Goal: Task Accomplishment & Management: Use online tool/utility

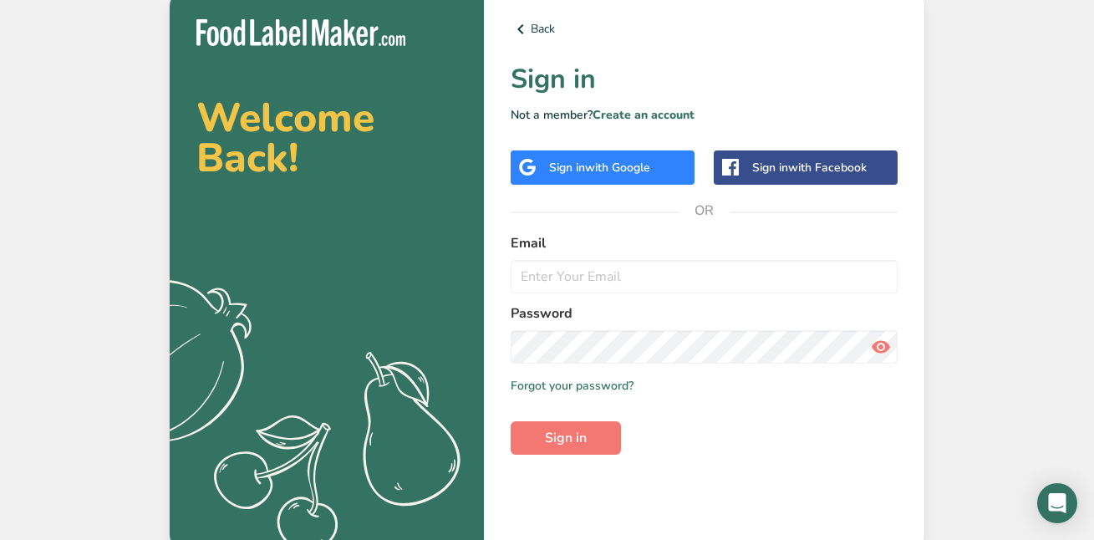
click at [628, 151] on div "Sign in with Google" at bounding box center [603, 168] width 184 height 34
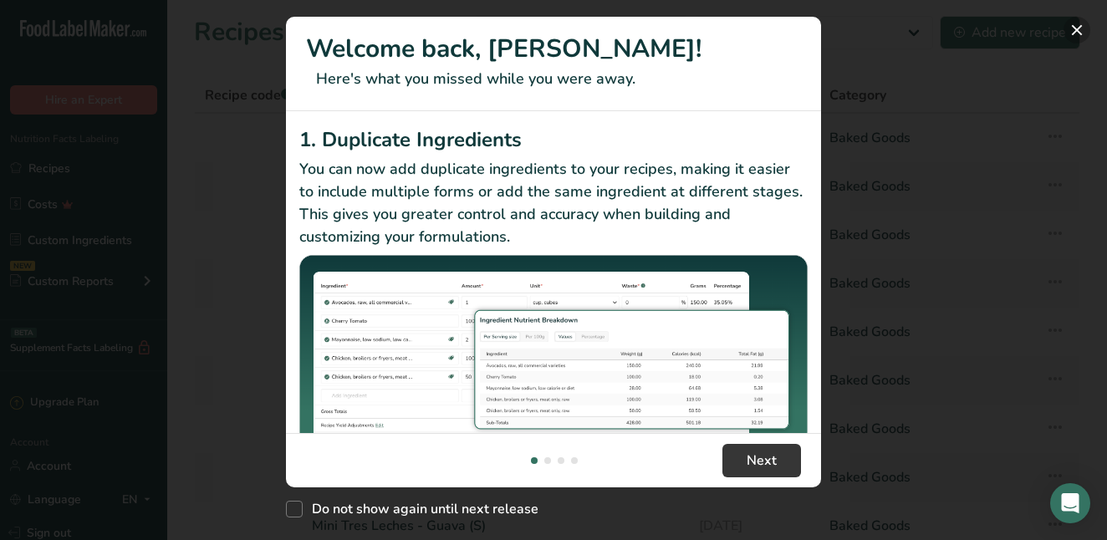
click at [1084, 18] on button "New Features" at bounding box center [1077, 30] width 27 height 27
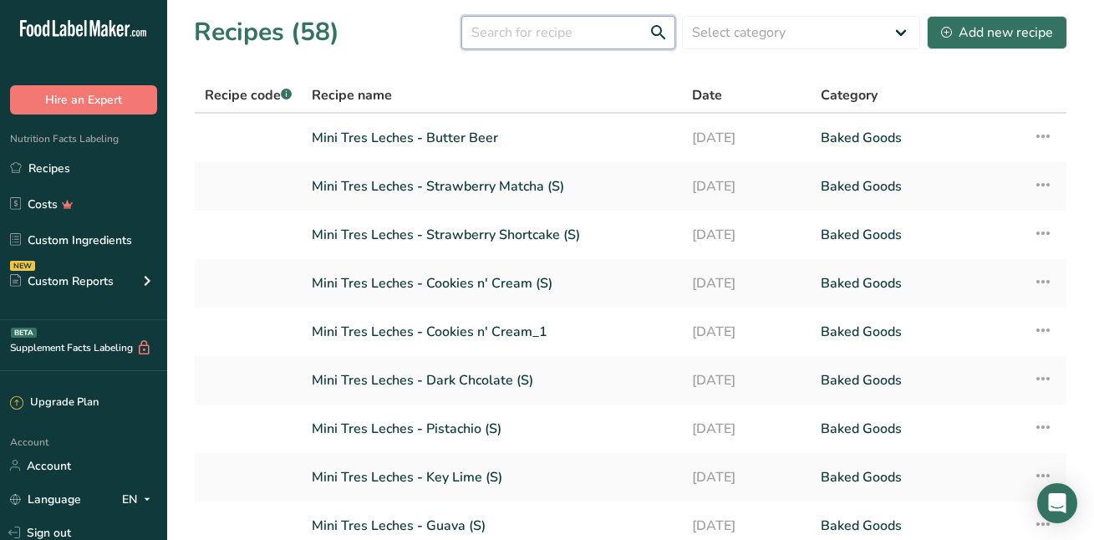
click at [564, 32] on input "text" at bounding box center [569, 32] width 214 height 33
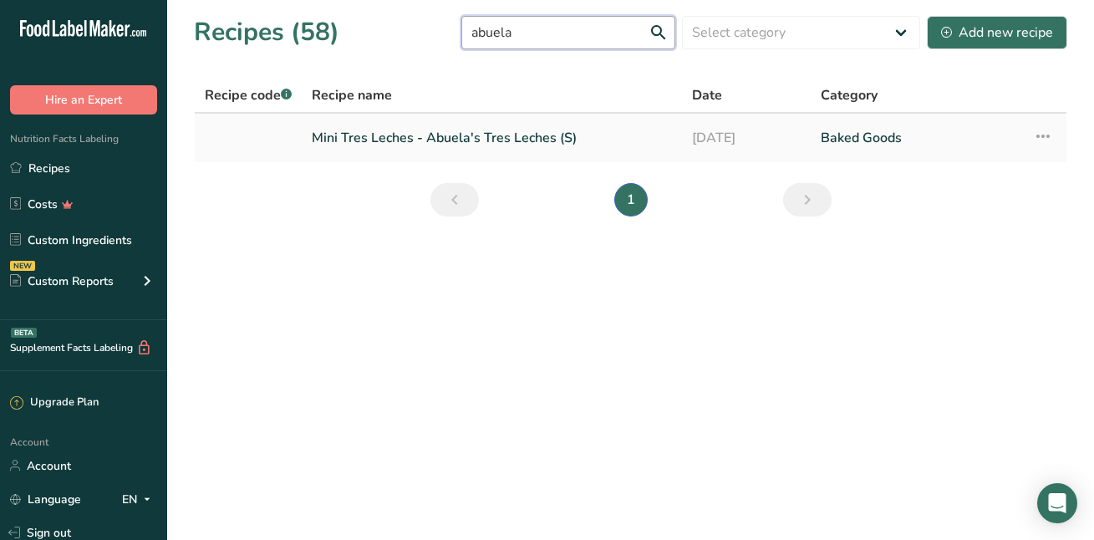
type input "abuela"
click at [448, 133] on link "Mini Tres Leches - Abuela's Tres Leches (S)" at bounding box center [492, 137] width 360 height 35
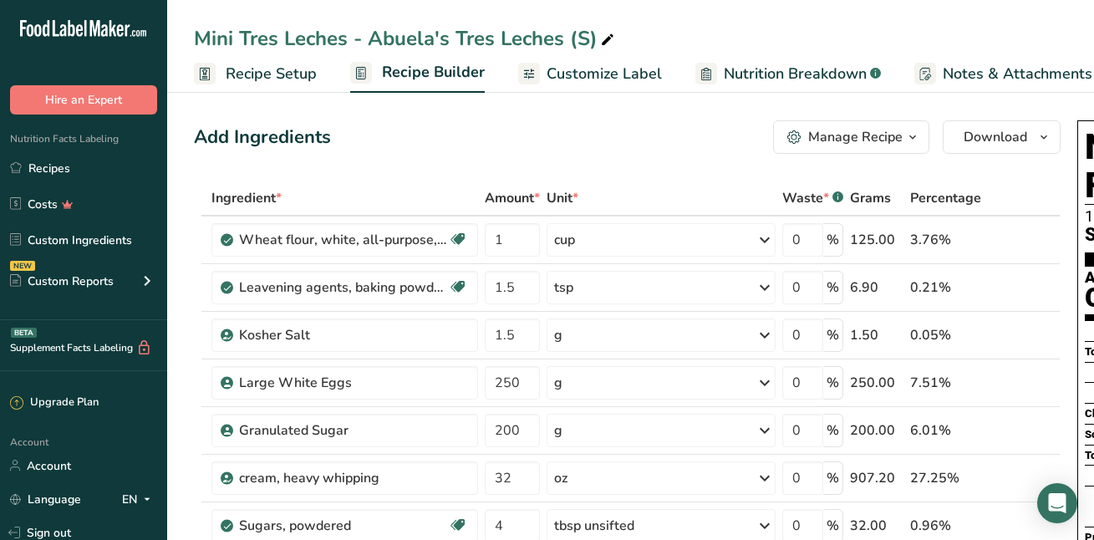
click at [299, 79] on span "Recipe Setup" at bounding box center [271, 74] width 91 height 23
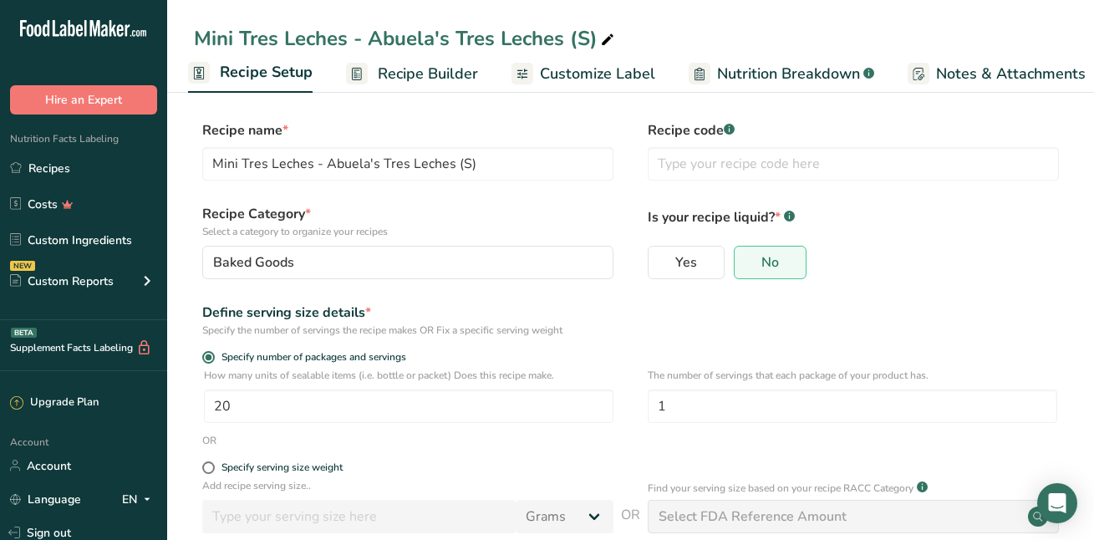
click at [461, 72] on span "Recipe Builder" at bounding box center [428, 74] width 100 height 23
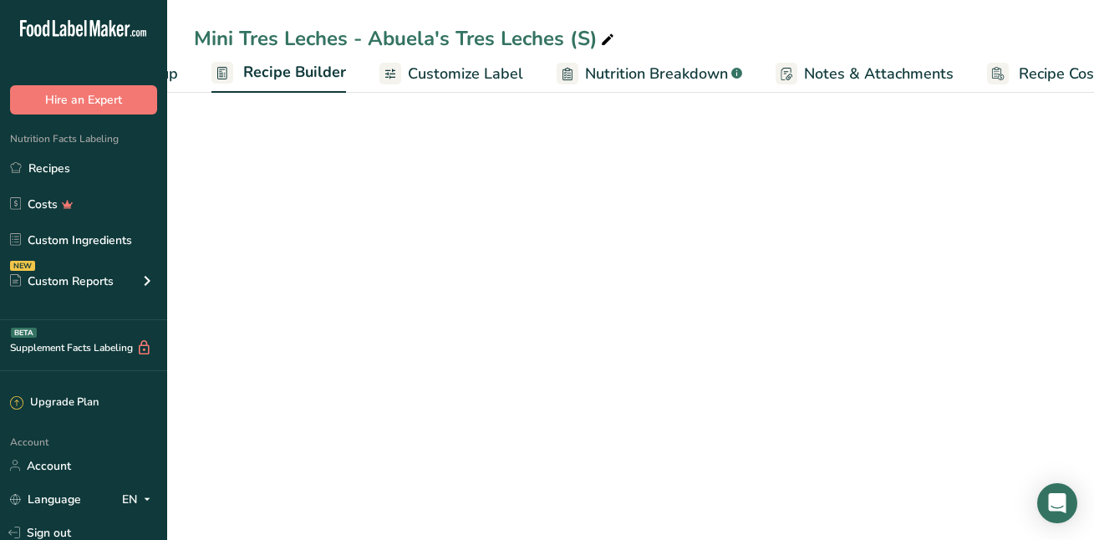
scroll to position [0, 161]
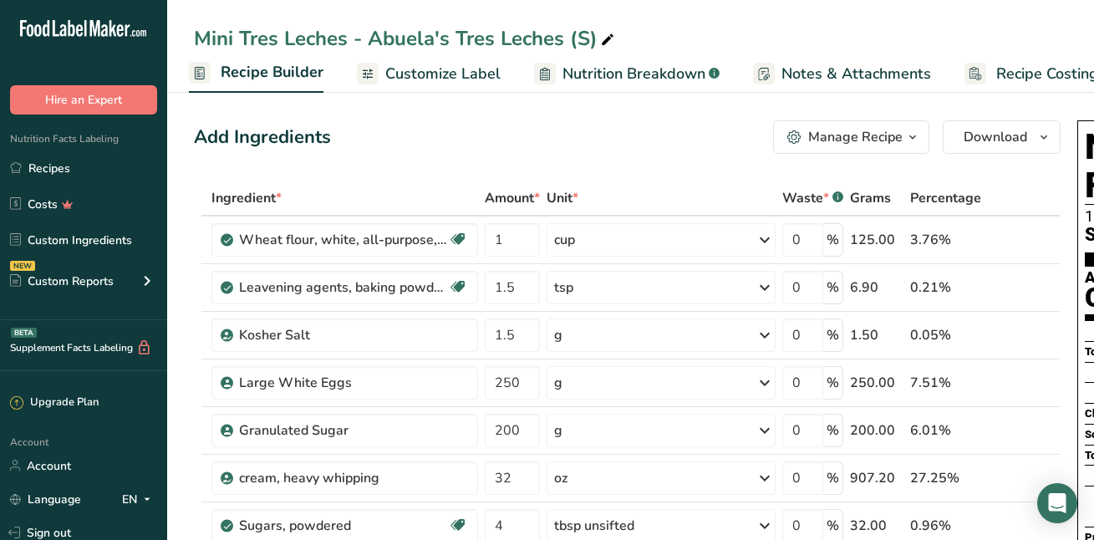
click at [616, 65] on span "Nutrition Breakdown" at bounding box center [634, 74] width 143 height 23
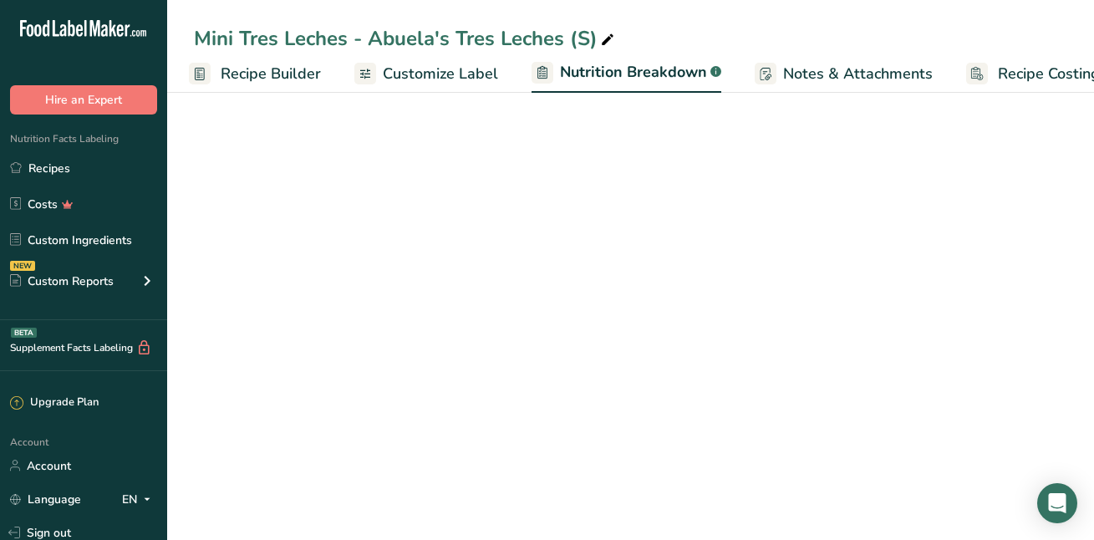
scroll to position [0, 209]
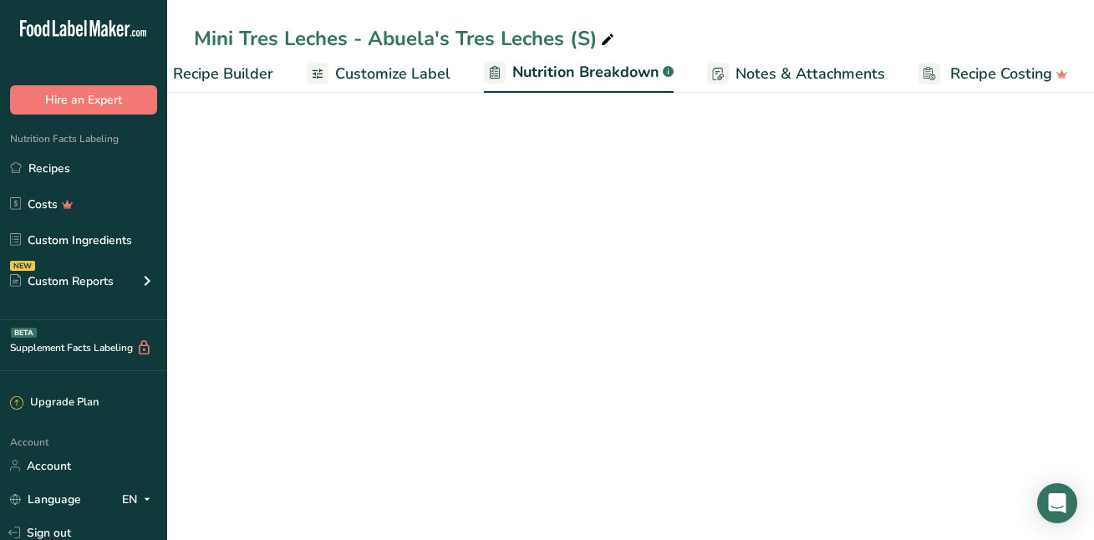
select select "Calories"
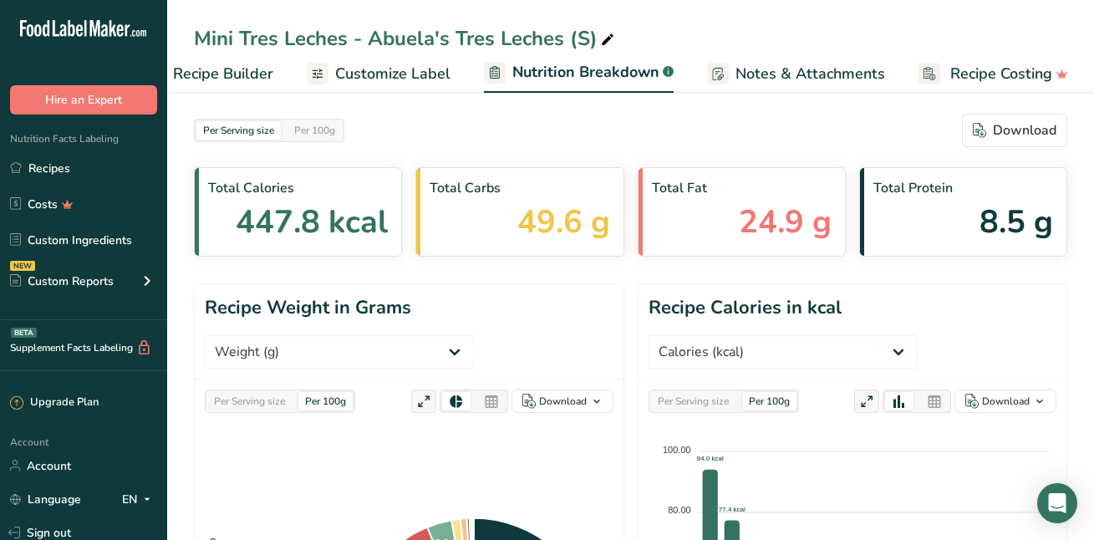
scroll to position [0, 0]
click at [408, 69] on span "Customize Label" at bounding box center [392, 74] width 115 height 23
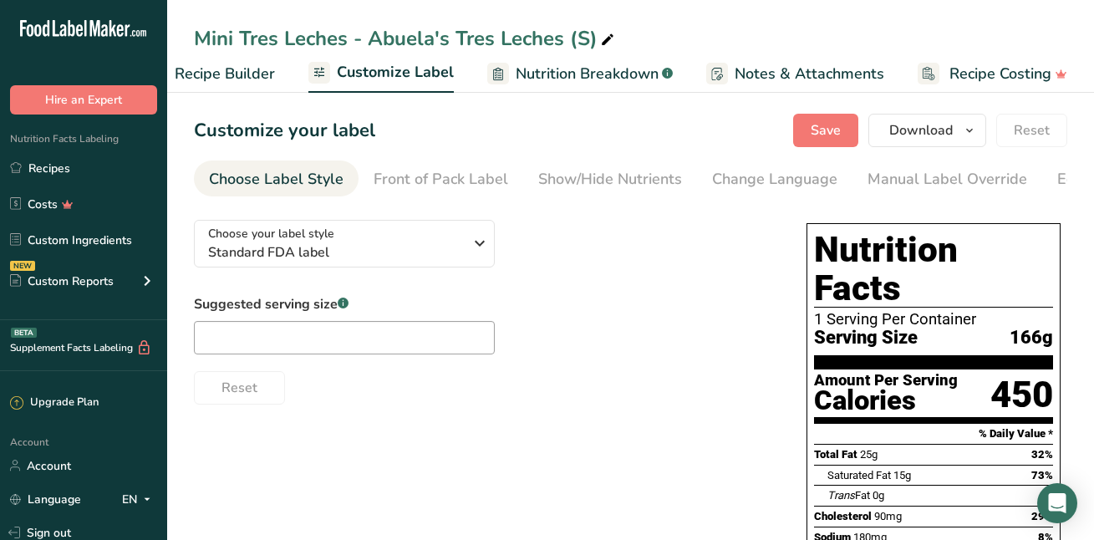
click at [232, 64] on span "Recipe Builder" at bounding box center [225, 74] width 100 height 23
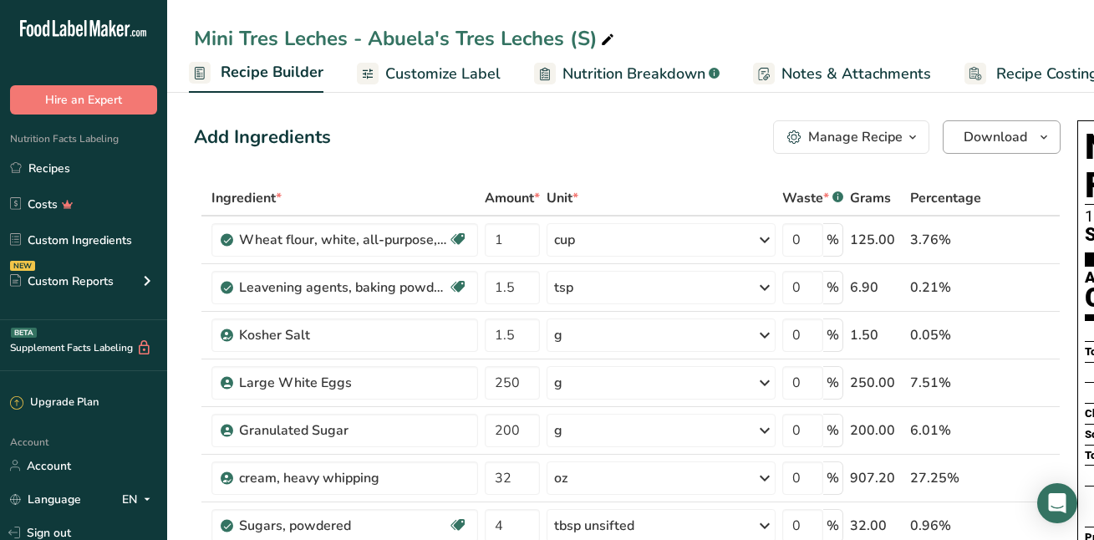
click at [974, 139] on span "Download" at bounding box center [996, 137] width 64 height 20
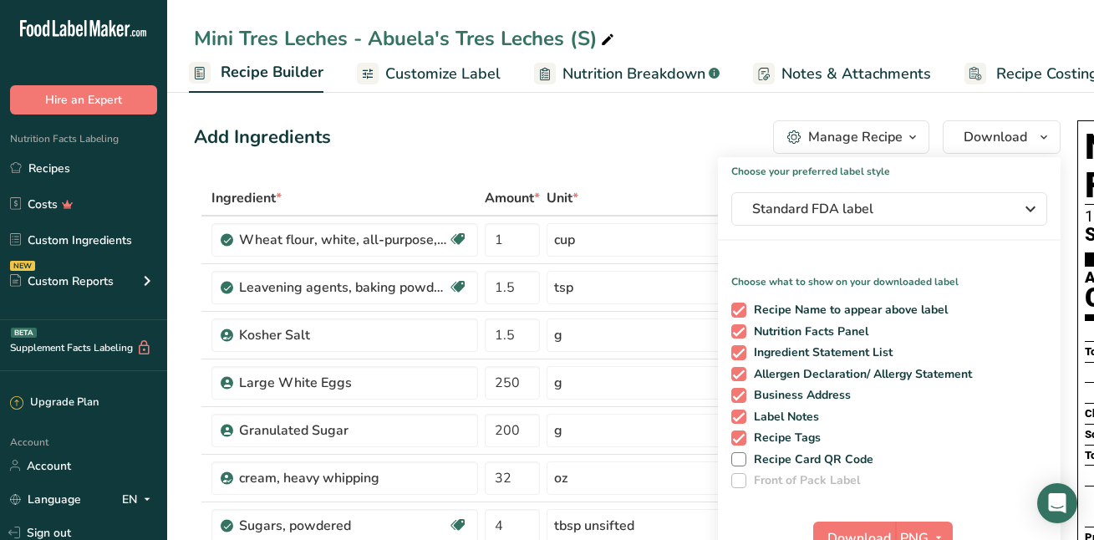
click at [645, 145] on div "Add Ingredients Manage Recipe Delete Recipe Duplicate Recipe Scale Recipe Save …" at bounding box center [627, 136] width 867 height 33
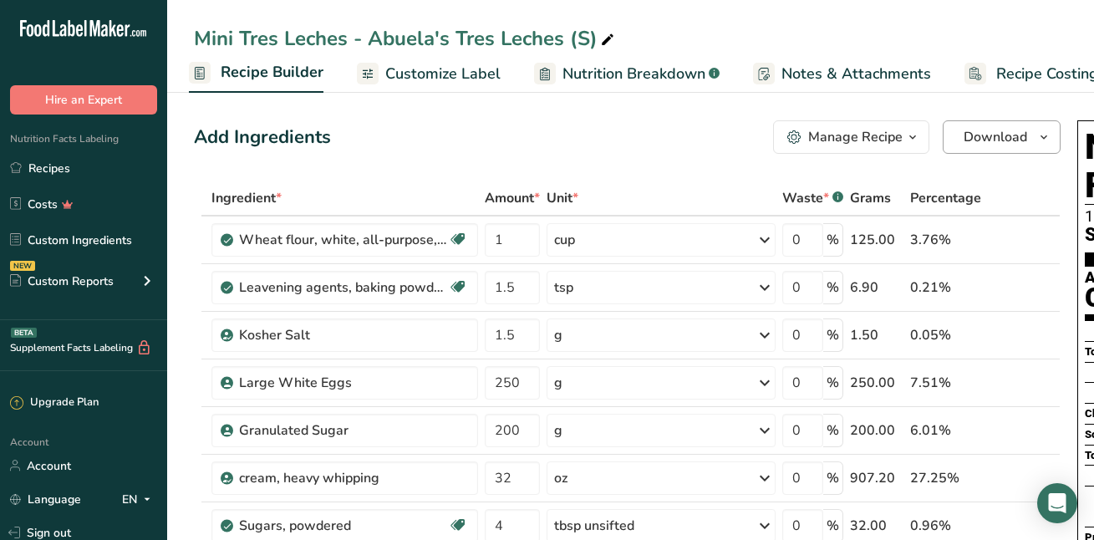
click at [983, 137] on span "Download" at bounding box center [996, 137] width 64 height 20
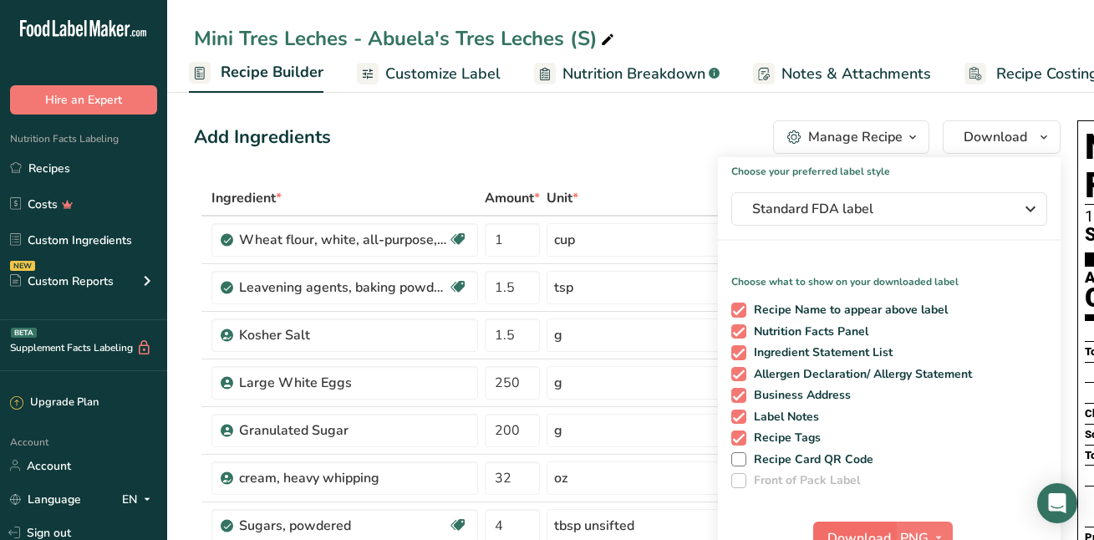
click at [872, 531] on span "Download" at bounding box center [860, 538] width 64 height 20
click at [66, 167] on link "Recipes" at bounding box center [83, 168] width 167 height 32
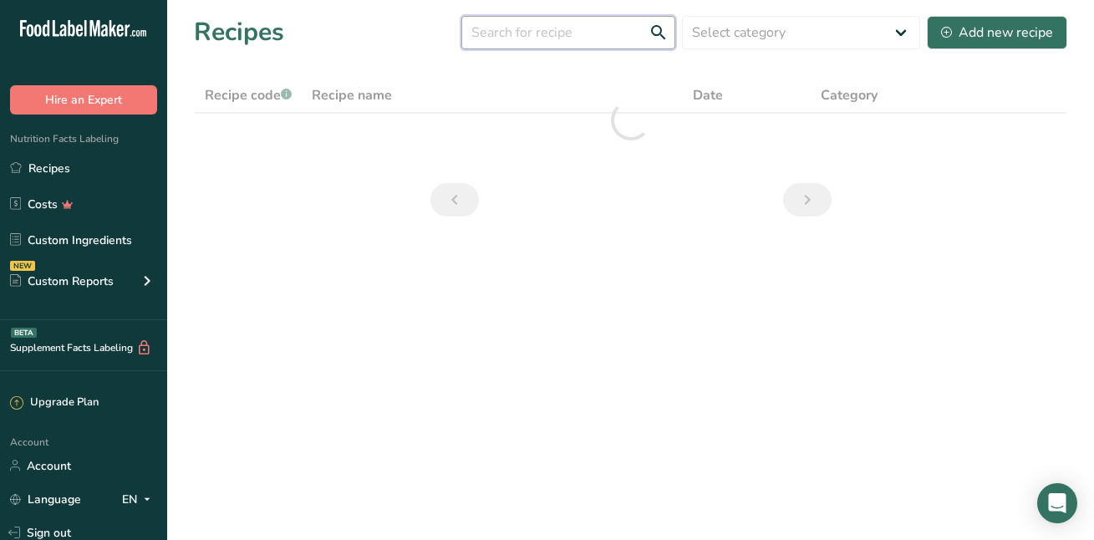
click at [495, 34] on input "text" at bounding box center [569, 32] width 214 height 33
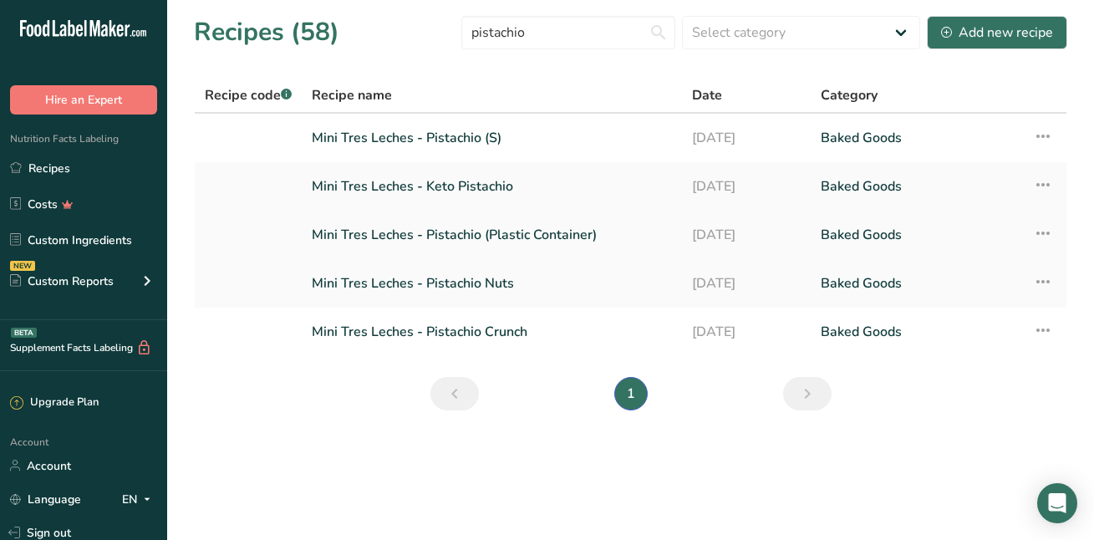
click at [1043, 227] on icon at bounding box center [1043, 233] width 20 height 30
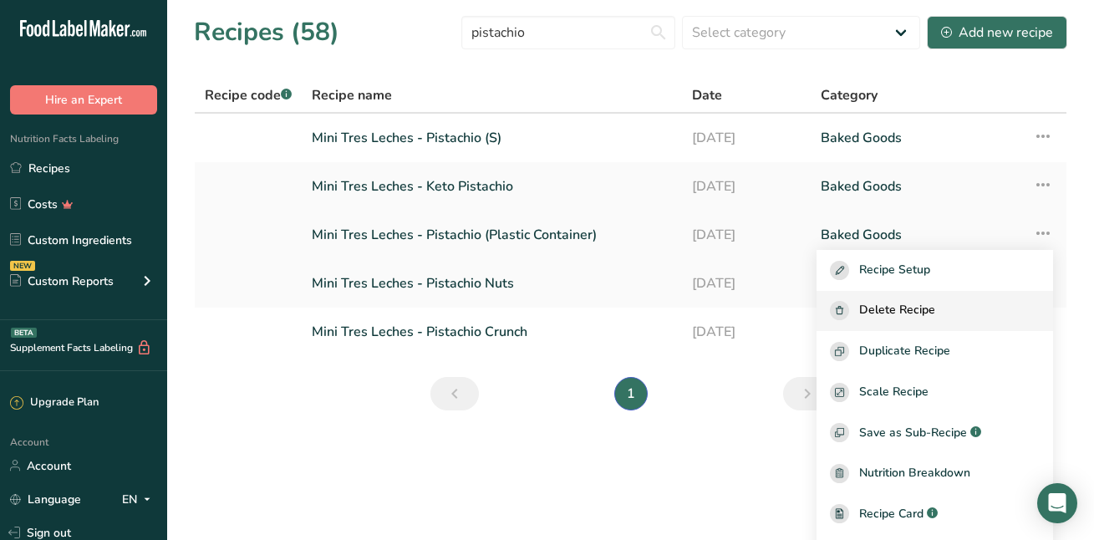
click at [952, 300] on button "Delete Recipe" at bounding box center [935, 311] width 237 height 41
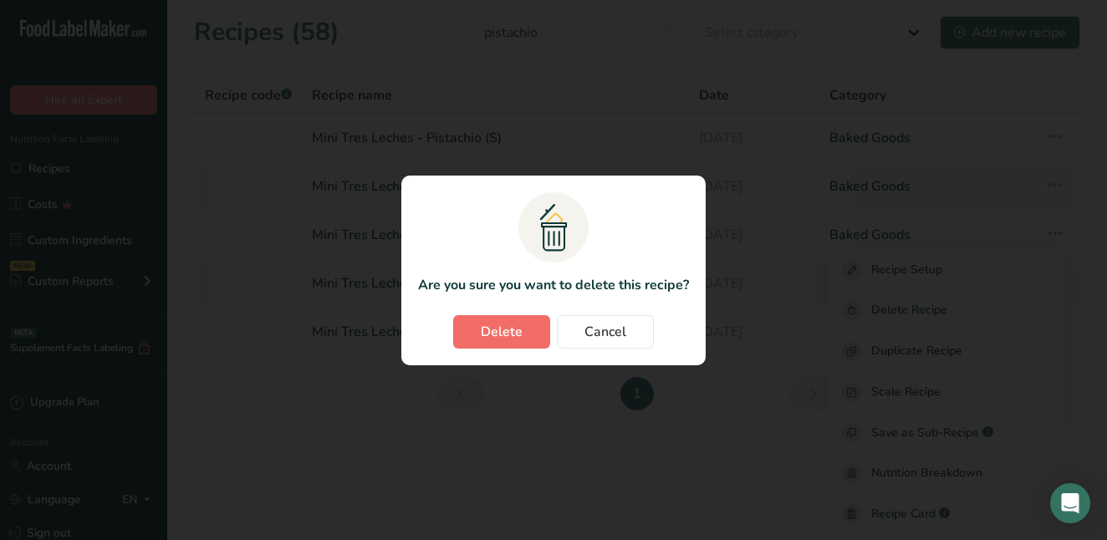
click at [490, 338] on span "Delete" at bounding box center [502, 332] width 42 height 20
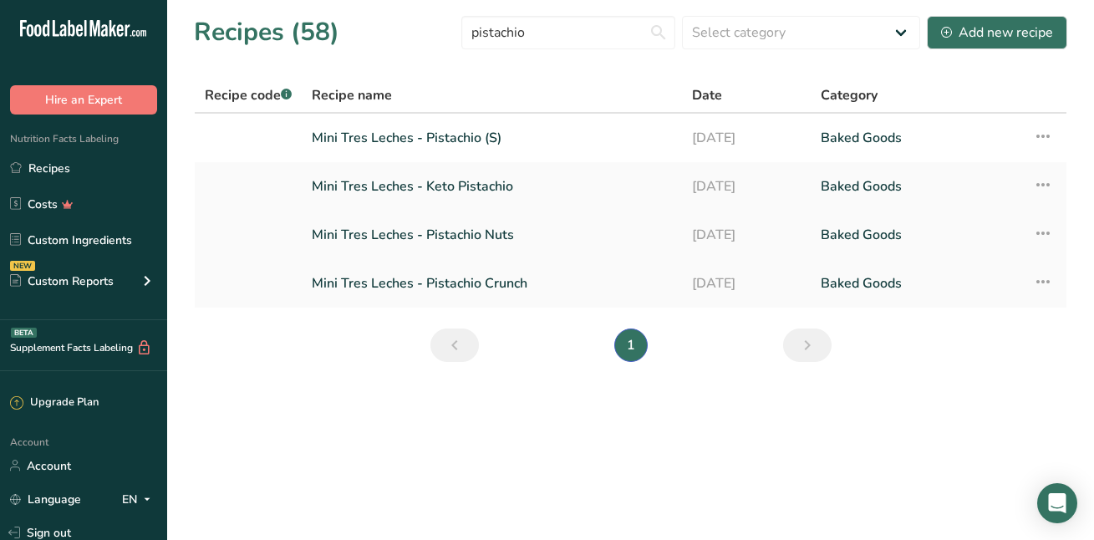
click at [1049, 231] on icon at bounding box center [1043, 233] width 20 height 30
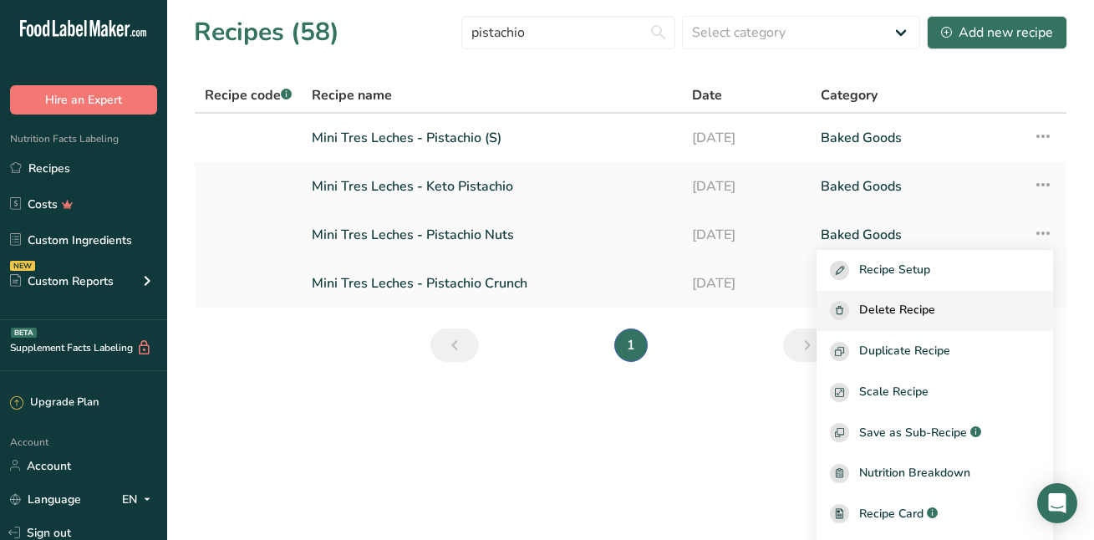
click at [926, 315] on span "Delete Recipe" at bounding box center [898, 310] width 76 height 19
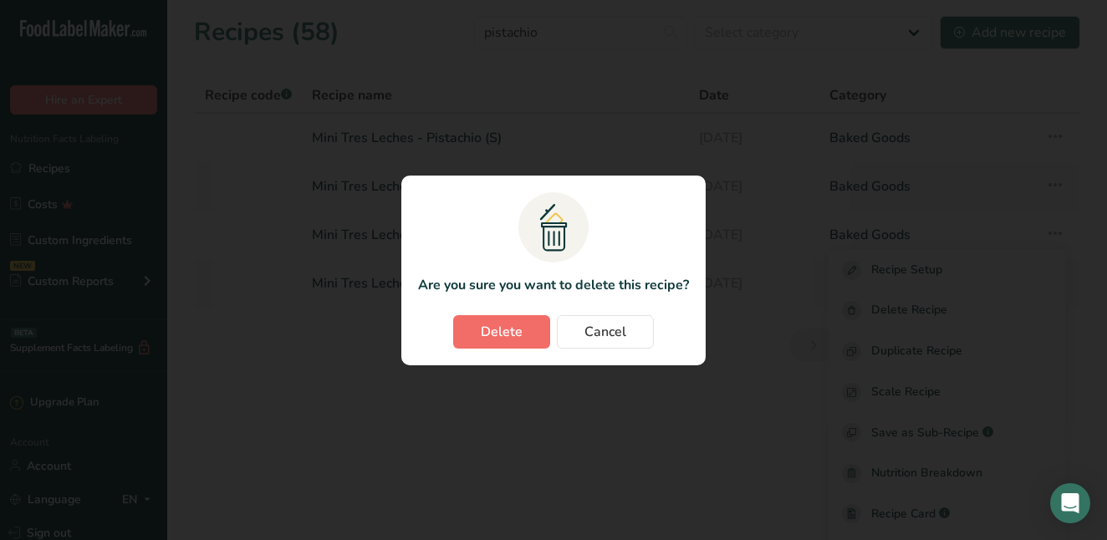
click at [485, 332] on span "Delete" at bounding box center [502, 332] width 42 height 20
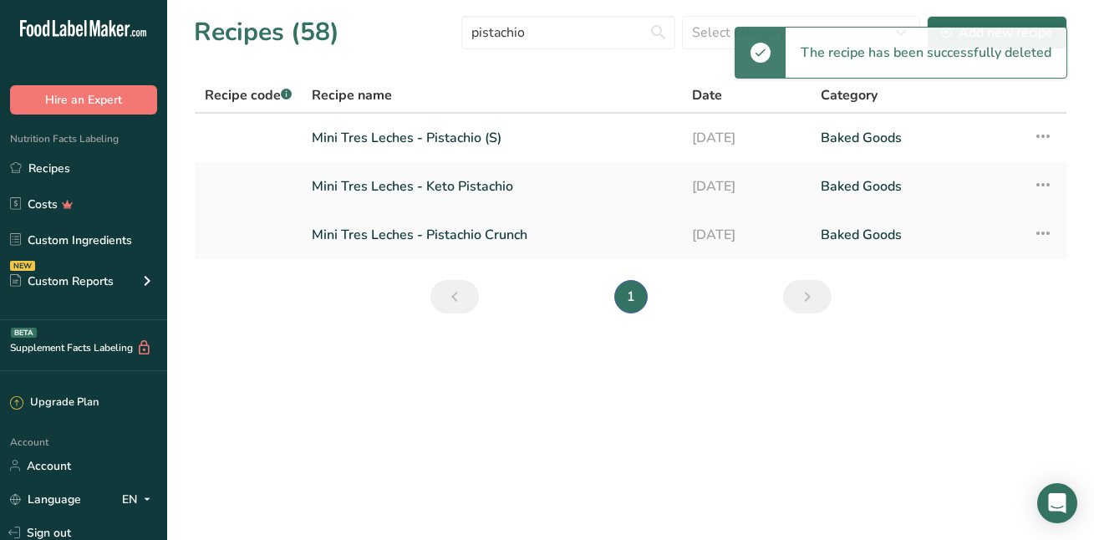
click at [1054, 232] on icon at bounding box center [1043, 233] width 20 height 30
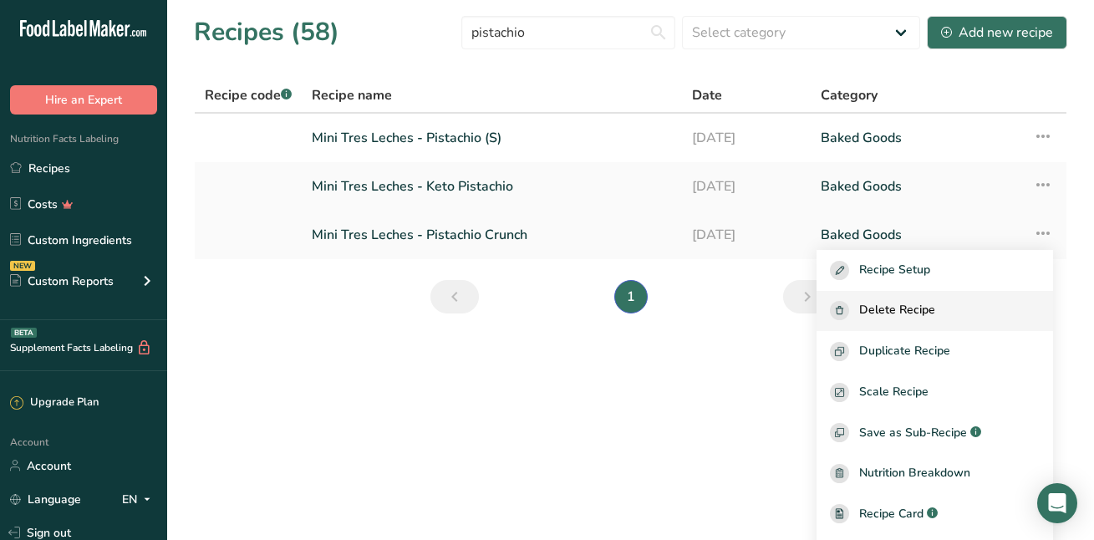
click at [904, 304] on span "Delete Recipe" at bounding box center [898, 310] width 76 height 19
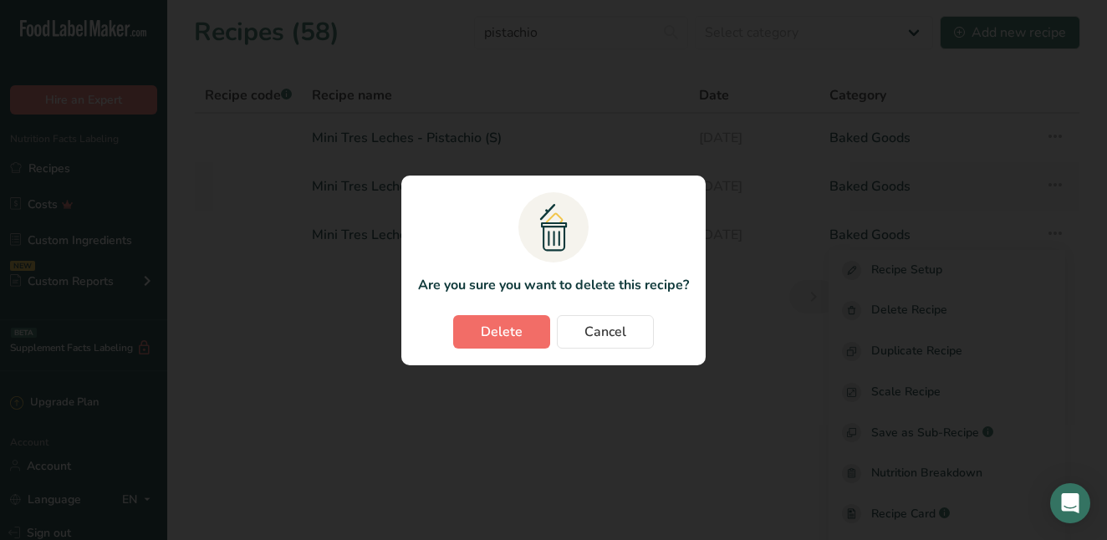
click at [517, 326] on span "Delete" at bounding box center [502, 332] width 42 height 20
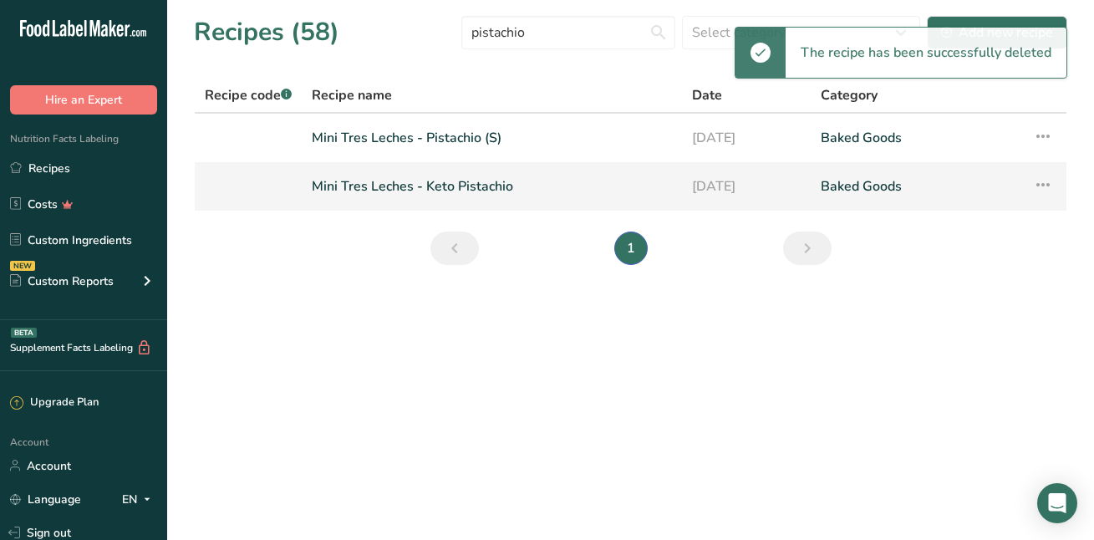
click at [1049, 188] on icon at bounding box center [1043, 185] width 20 height 30
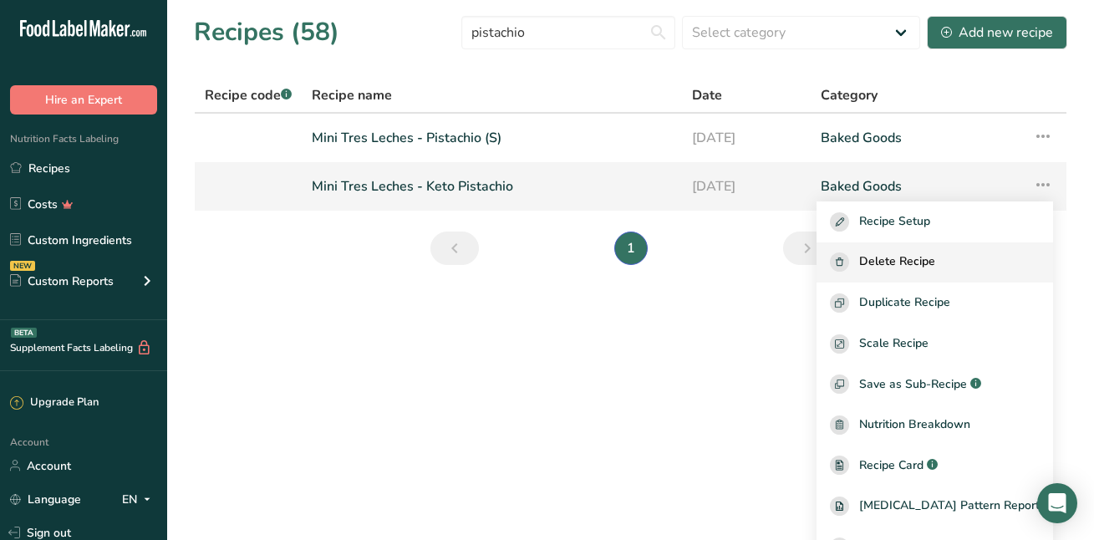
click at [927, 257] on span "Delete Recipe" at bounding box center [898, 262] width 76 height 19
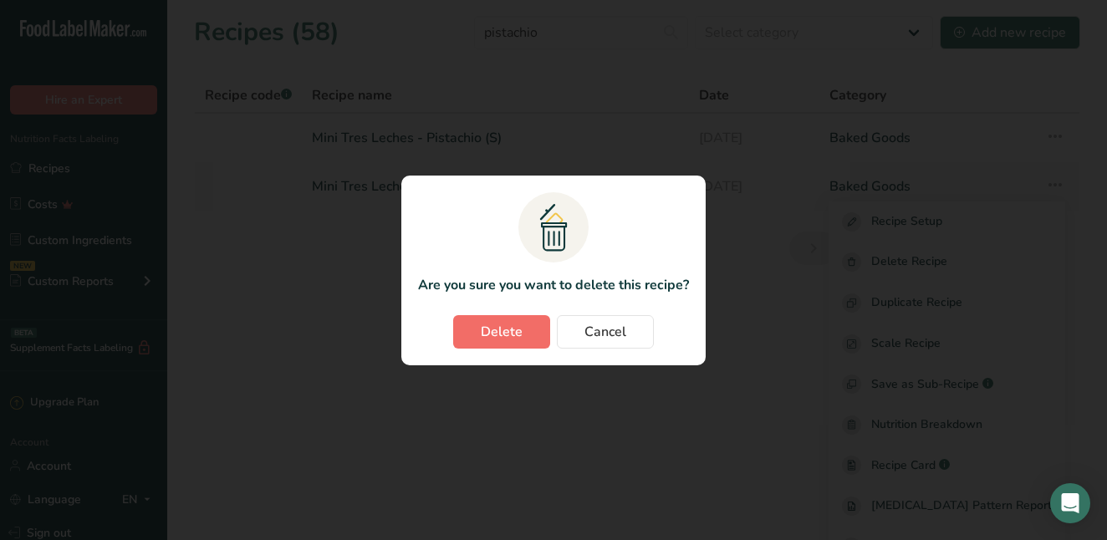
click at [493, 337] on span "Delete" at bounding box center [502, 332] width 42 height 20
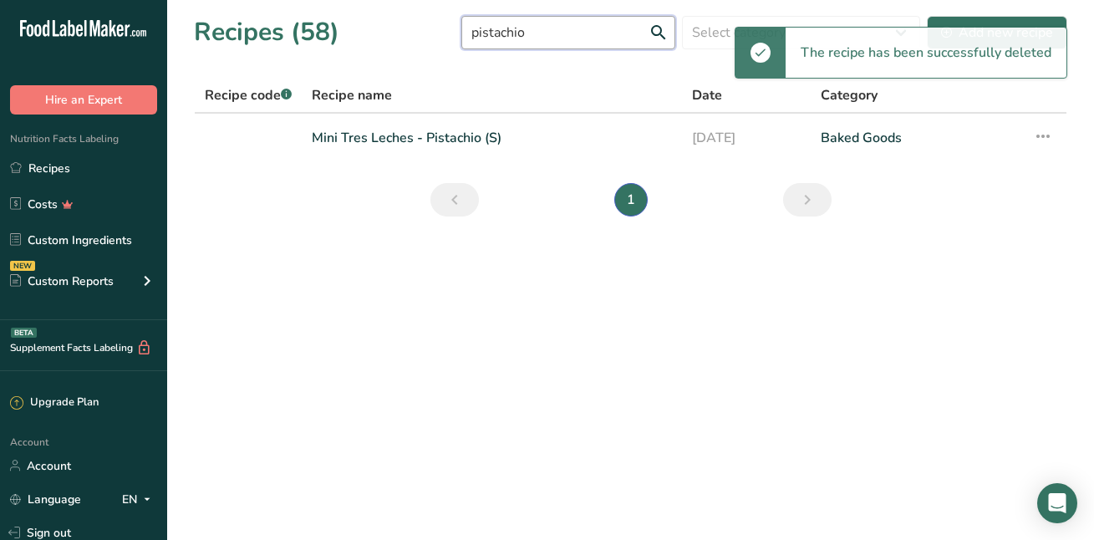
click at [539, 38] on input "pistachio" at bounding box center [569, 32] width 214 height 33
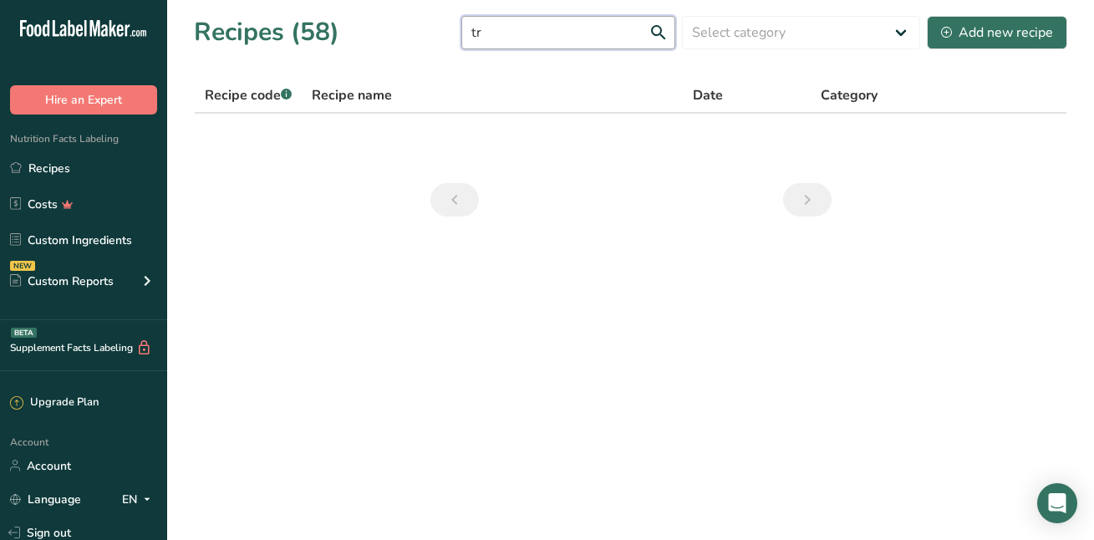
type input "t"
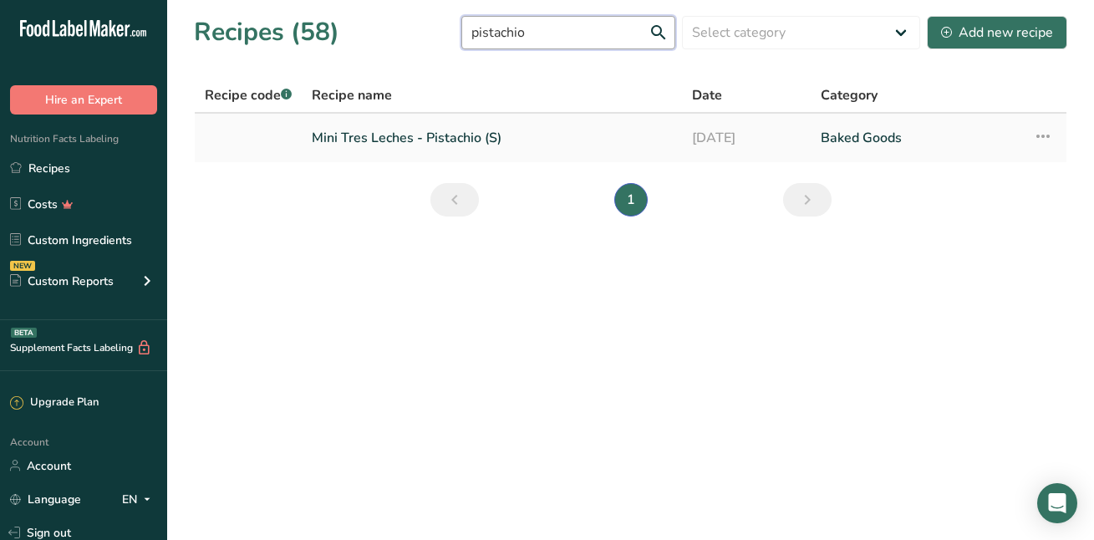
type input "pistachio"
click at [394, 140] on link "Mini Tres Leches - Pistachio (S)" at bounding box center [492, 137] width 360 height 35
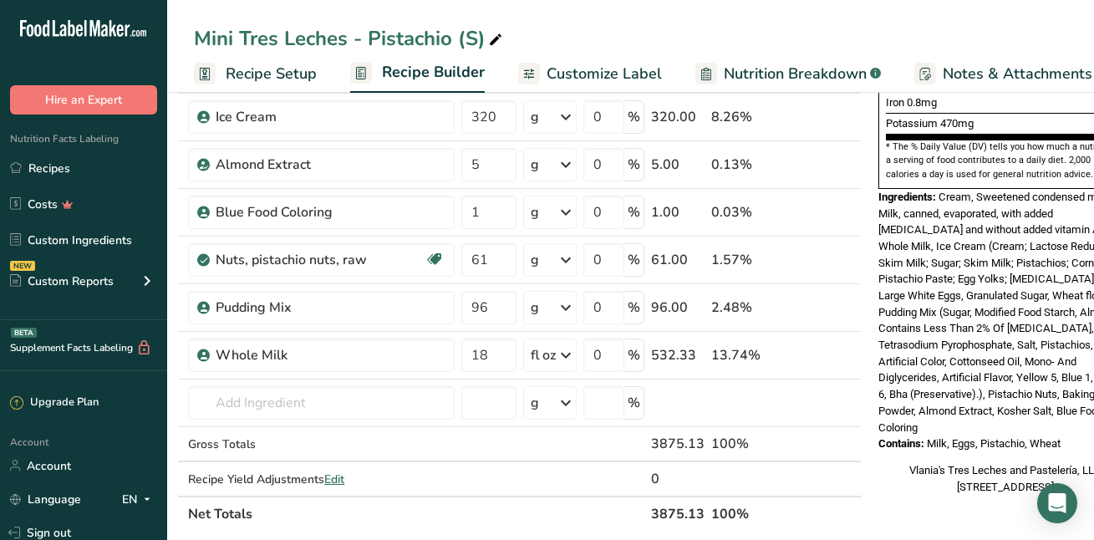
scroll to position [0, 25]
